Goal: Information Seeking & Learning: Check status

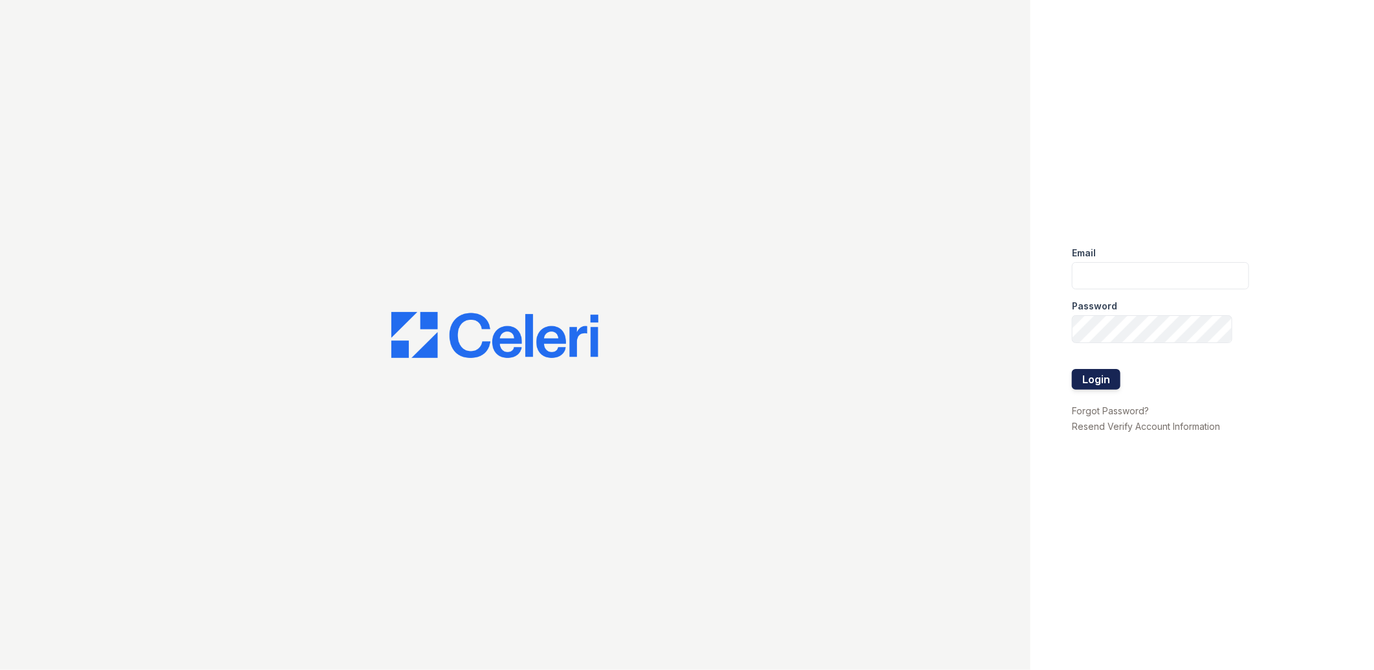
type input "[EMAIL_ADDRESS][DOMAIN_NAME]"
click at [1094, 382] on button "Login" at bounding box center [1096, 379] width 49 height 21
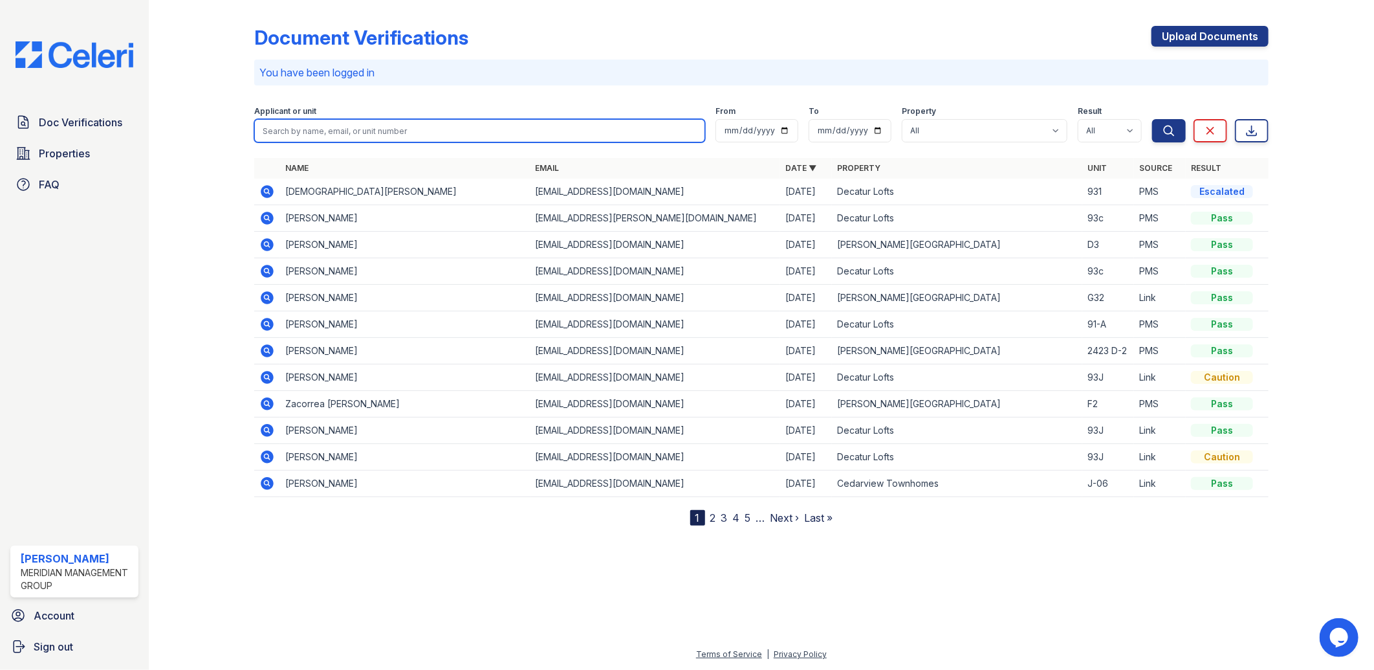
click at [325, 123] on input "search" at bounding box center [480, 130] width 452 height 23
type input "givens"
click at [1152, 119] on button "Search" at bounding box center [1169, 130] width 34 height 23
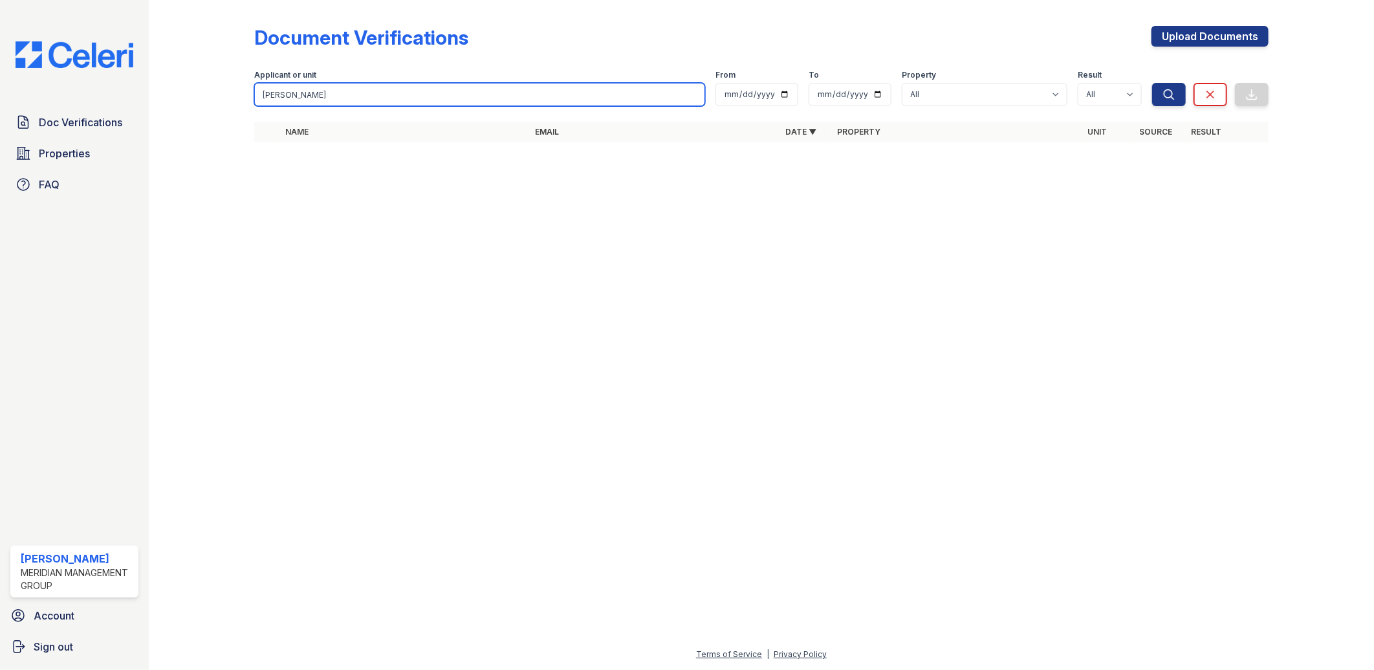
drag, startPoint x: 289, startPoint y: 91, endPoint x: 212, endPoint y: 95, distance: 77.1
click at [214, 95] on div "Document Verifications Upload Documents Filter Applicant or unit givens From To…" at bounding box center [762, 88] width 1184 height 176
drag, startPoint x: 453, startPoint y: 100, endPoint x: 138, endPoint y: 98, distance: 314.5
click at [138, 98] on div "Doc Verifications Properties FAQ Amos Smith Meridian Management Group Account S…" at bounding box center [687, 335] width 1374 height 670
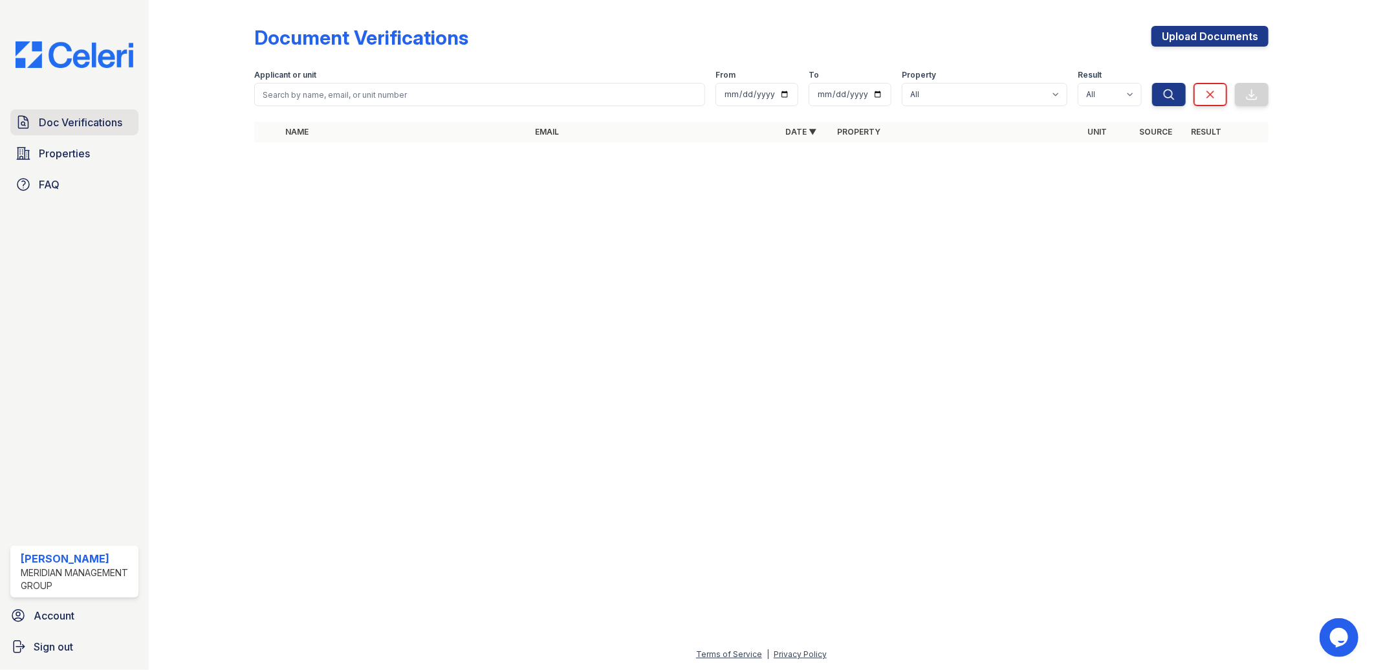
click at [65, 115] on span "Doc Verifications" at bounding box center [80, 123] width 83 height 16
